Goal: Transaction & Acquisition: Purchase product/service

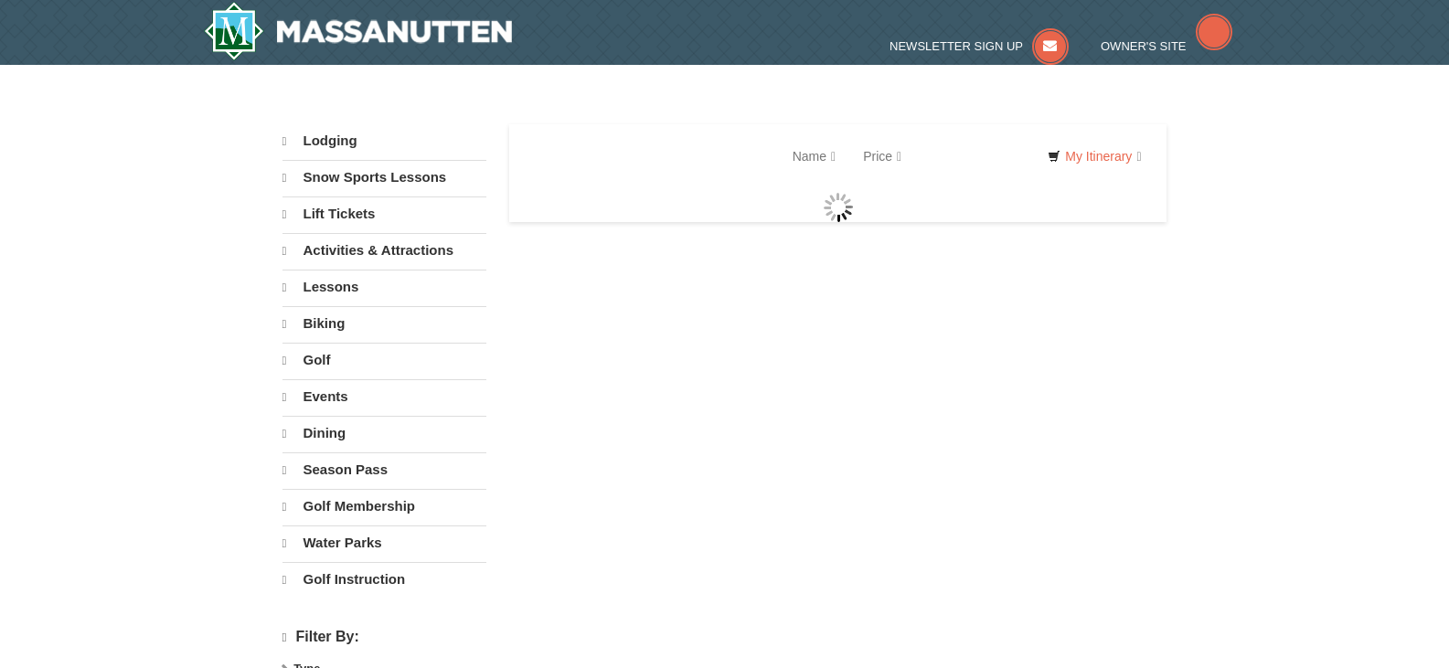
select select "9"
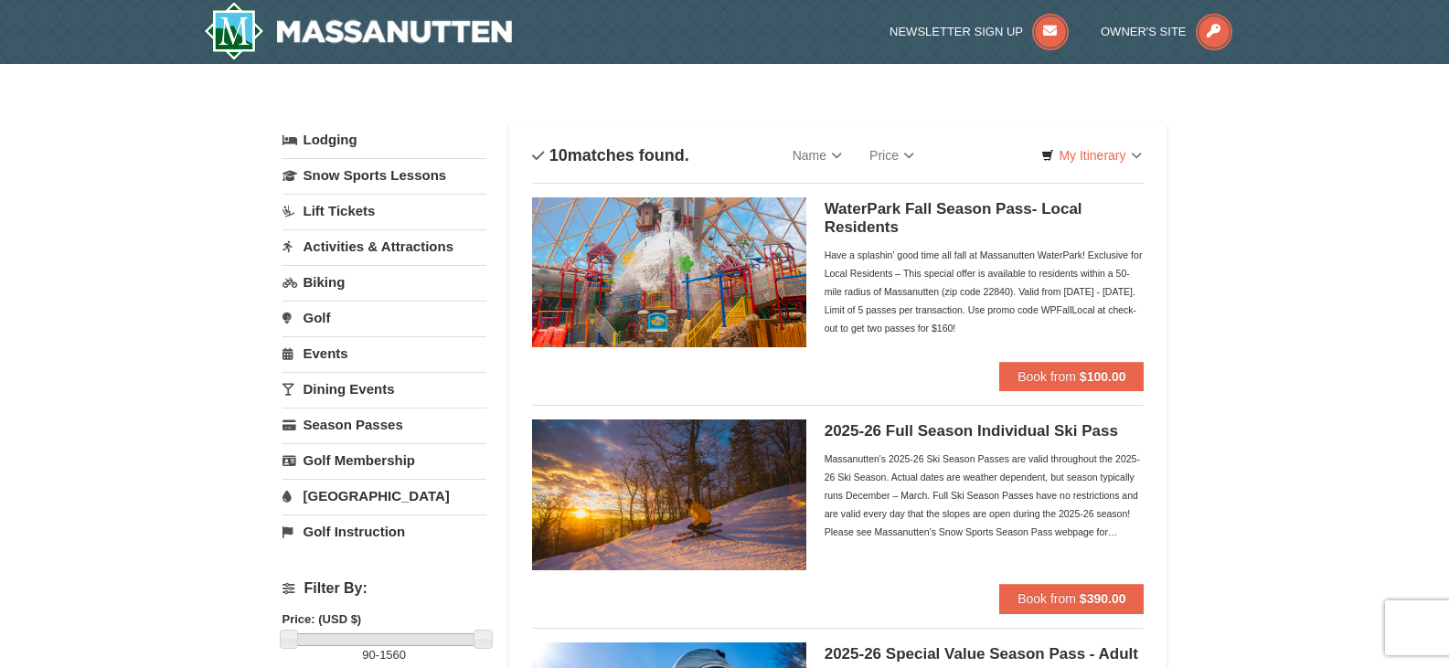
click at [882, 209] on h5 "WaterPark Fall Season Pass- Local Residents" at bounding box center [985, 218] width 320 height 37
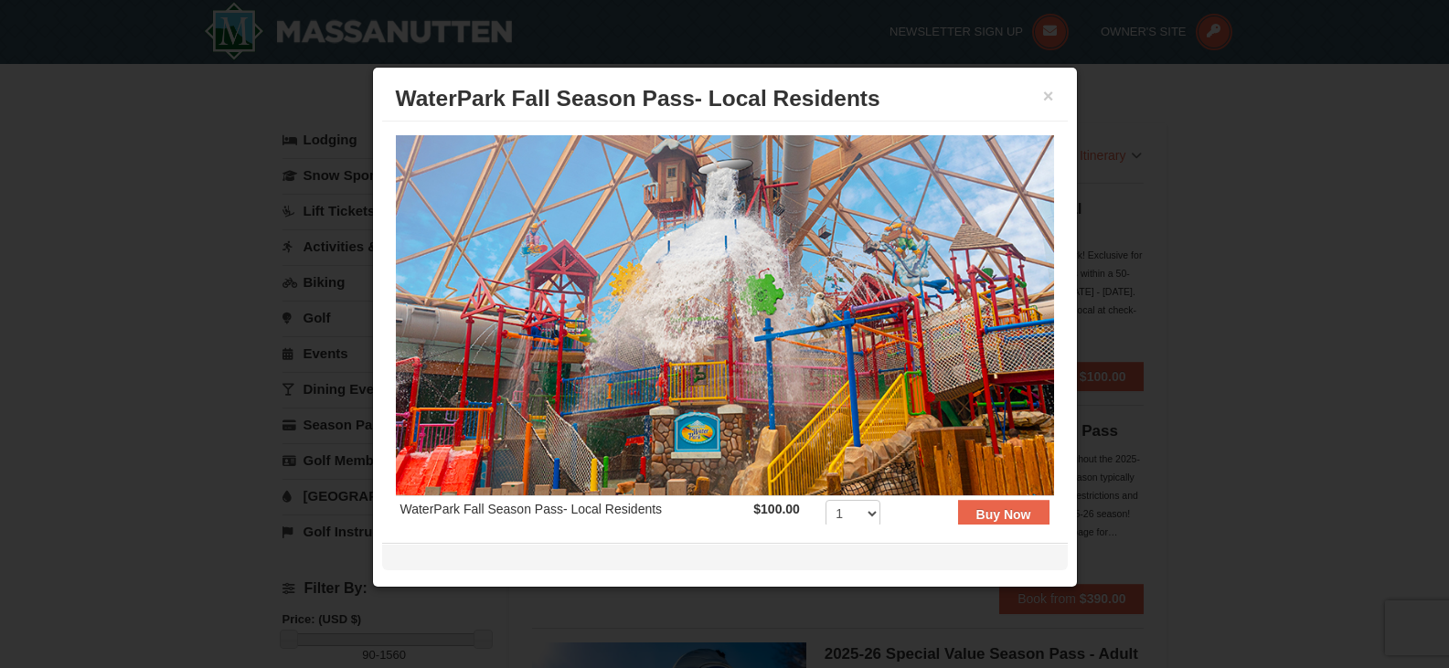
click at [613, 510] on td "WaterPark Fall Season Pass- Local Residents" at bounding box center [573, 518] width 354 height 45
click at [616, 501] on td "WaterPark Fall Season Pass- Local Residents" at bounding box center [573, 518] width 354 height 45
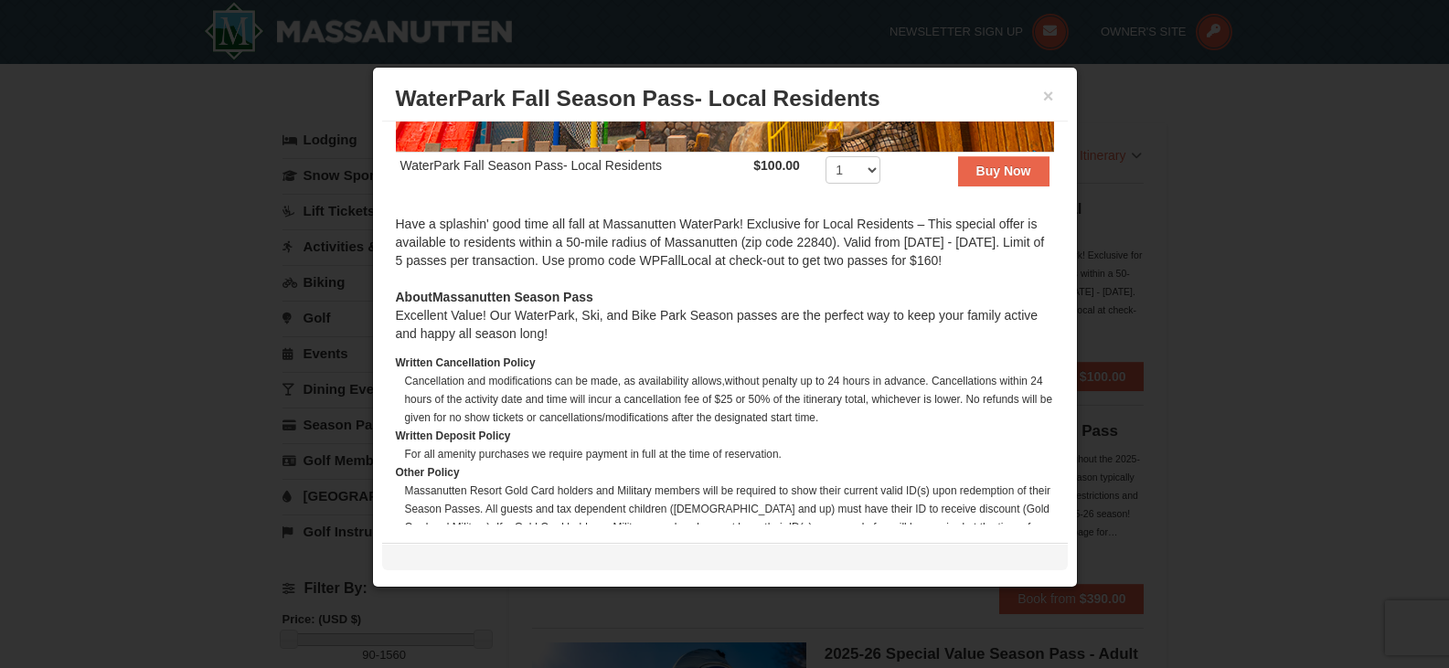
scroll to position [435, 0]
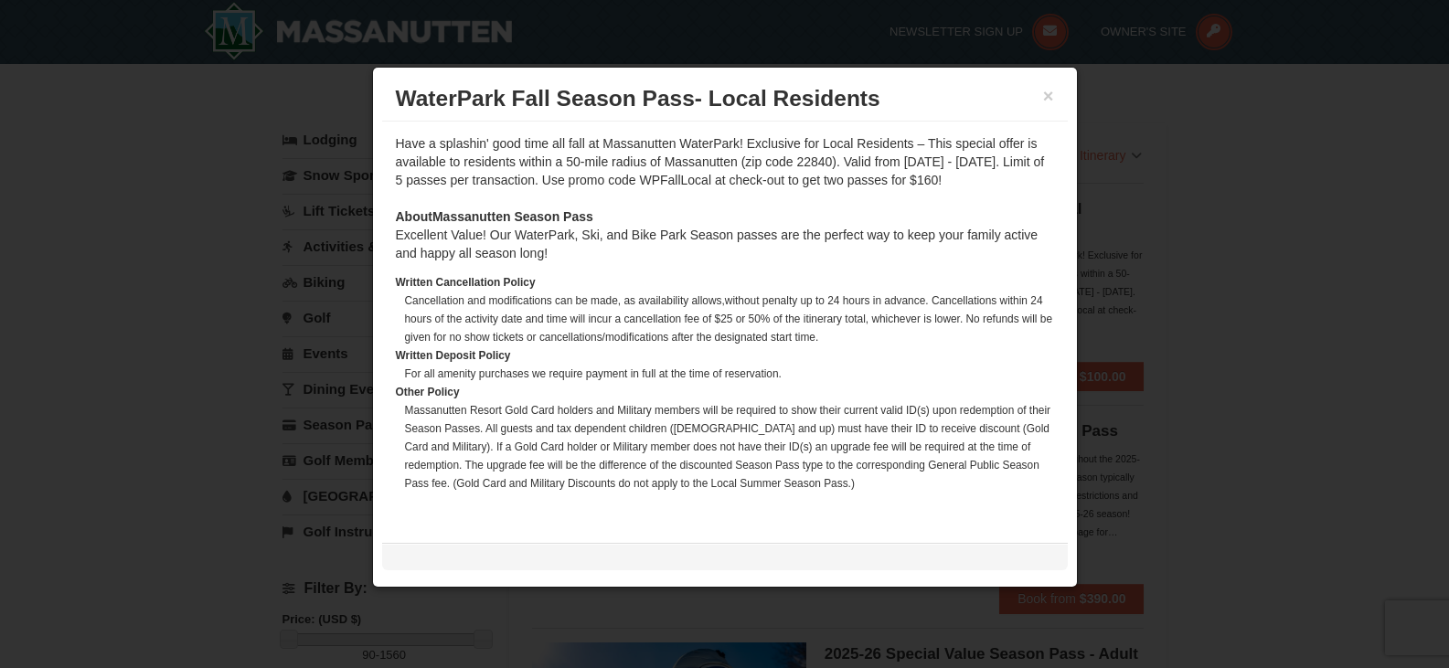
click at [1059, 90] on div "× WaterPark Fall Season Pass- Local Residents" at bounding box center [725, 99] width 686 height 45
click at [1058, 91] on div "× WaterPark Fall Season Pass- Local Residents" at bounding box center [725, 99] width 686 height 45
click at [1046, 97] on button "×" at bounding box center [1048, 96] width 11 height 18
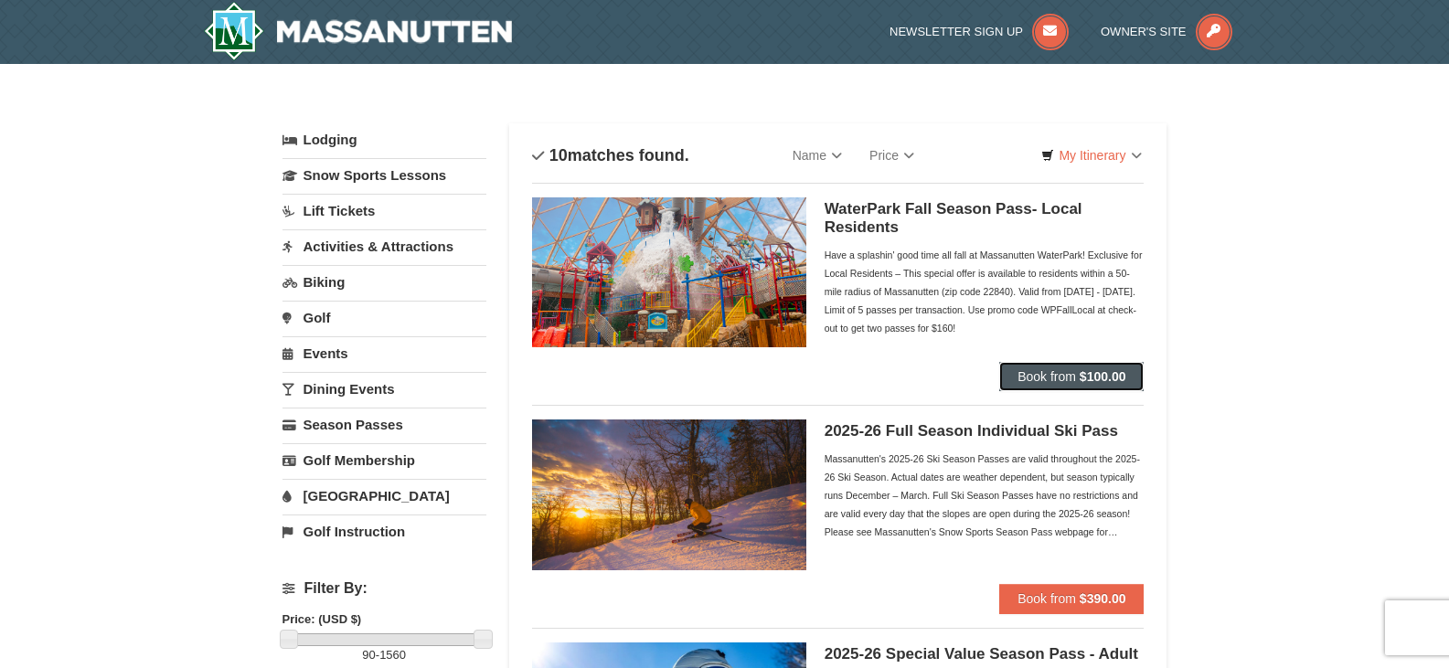
click at [1072, 371] on span "Book from" at bounding box center [1046, 376] width 59 height 15
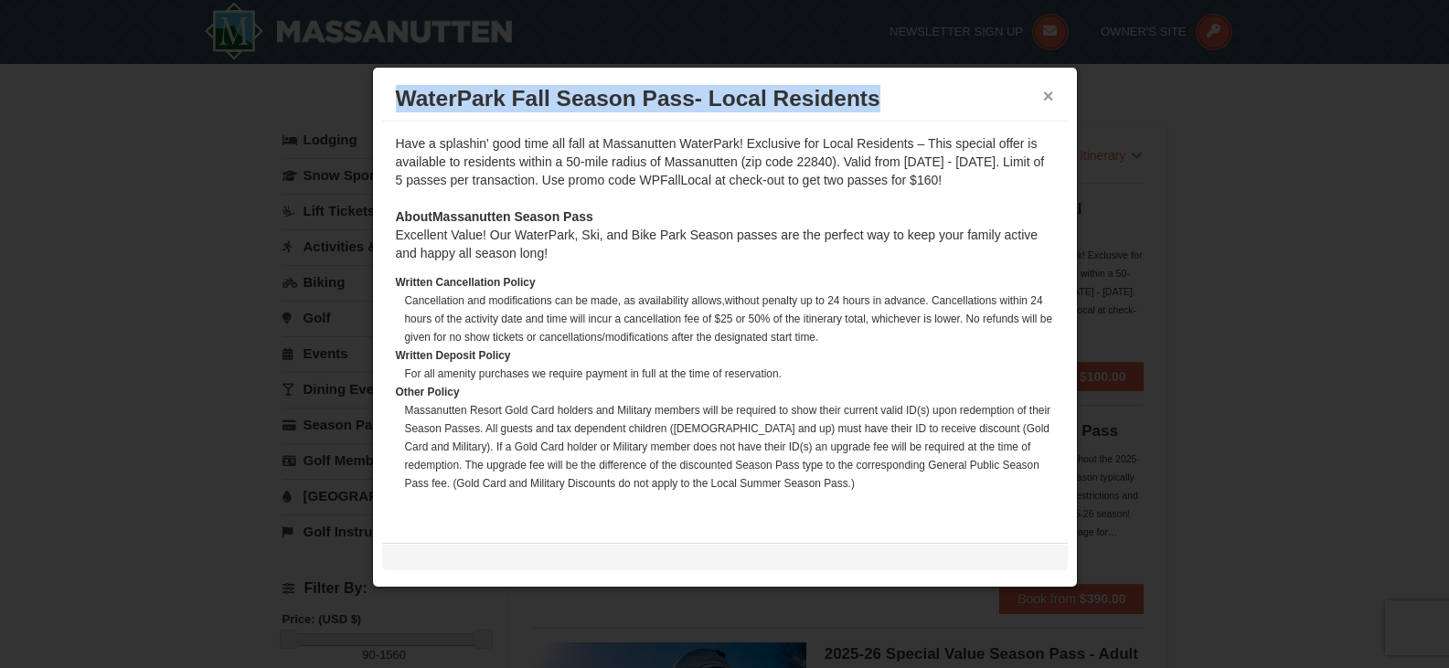
click at [1051, 97] on button "×" at bounding box center [1048, 96] width 11 height 18
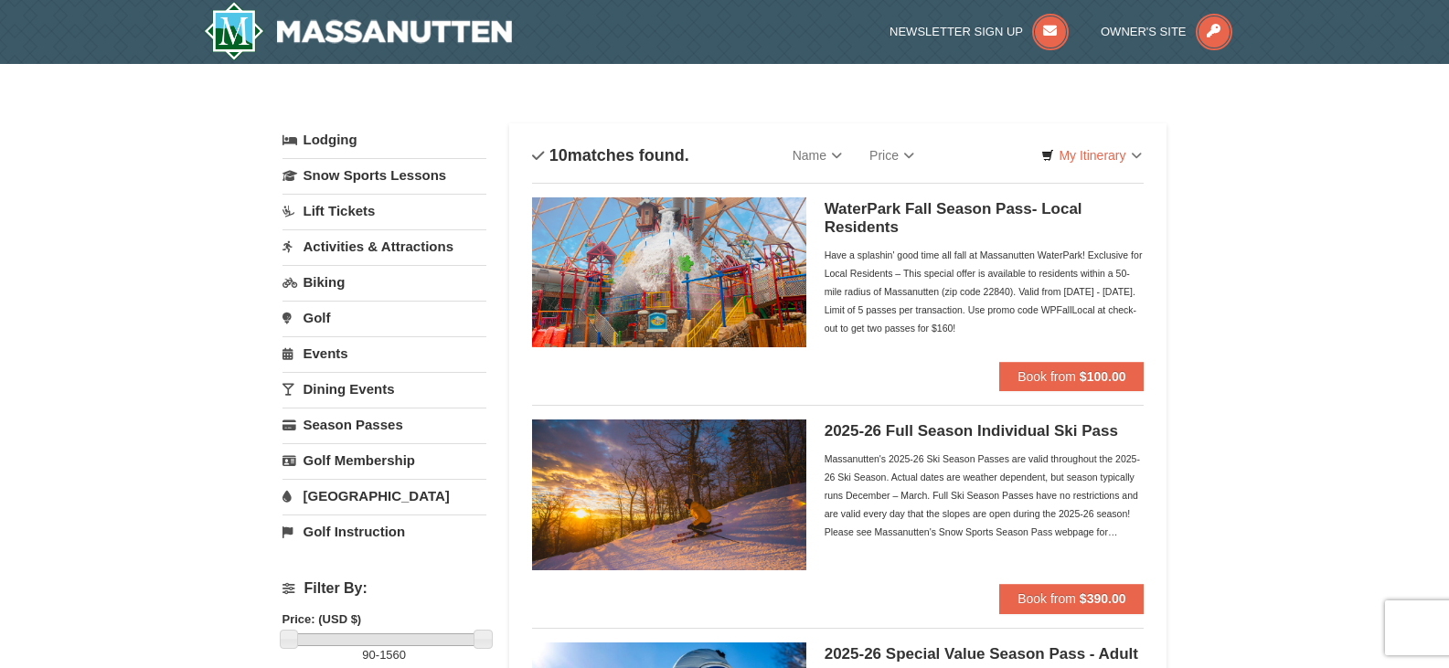
click at [719, 275] on img at bounding box center [669, 272] width 274 height 150
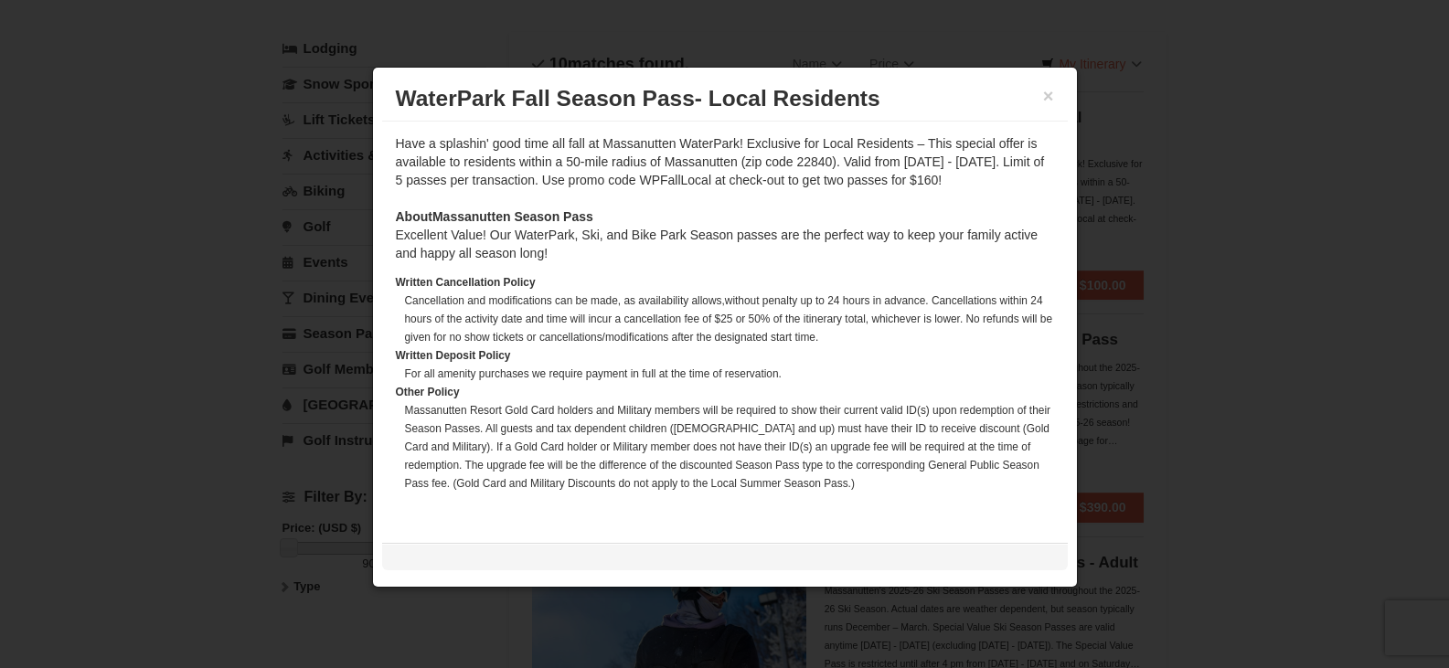
scroll to position [252, 0]
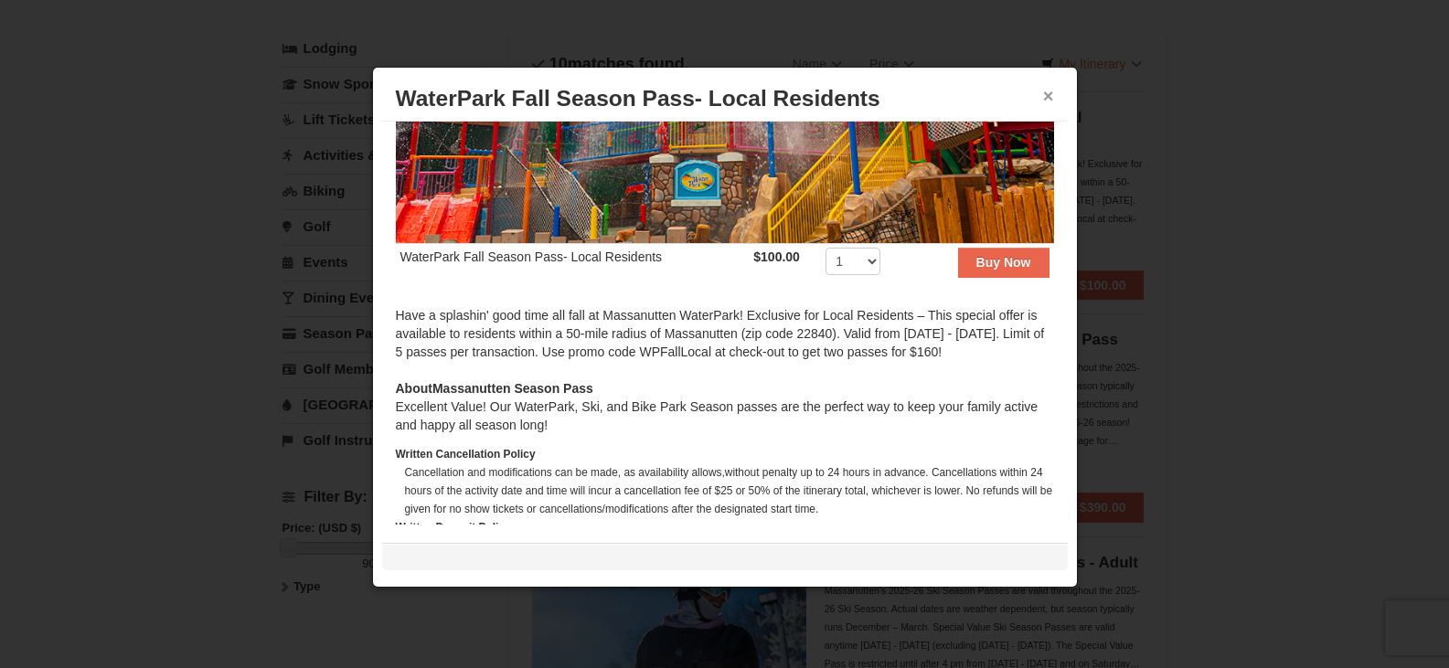
click at [1047, 92] on button "×" at bounding box center [1048, 96] width 11 height 18
